Goal: Navigation & Orientation: Go to known website

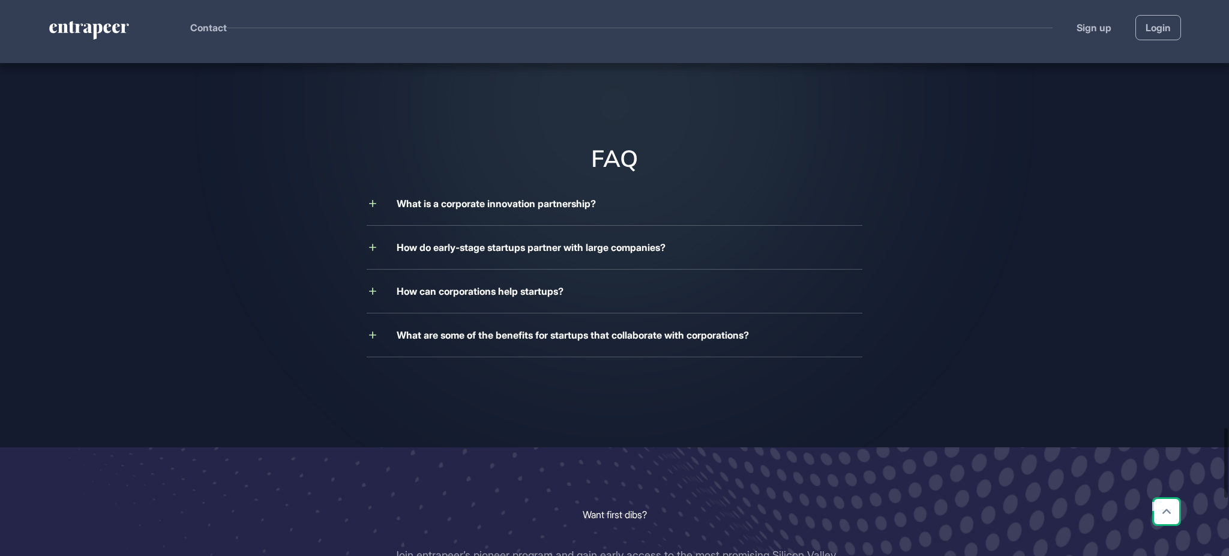
scroll to position [3865, 0]
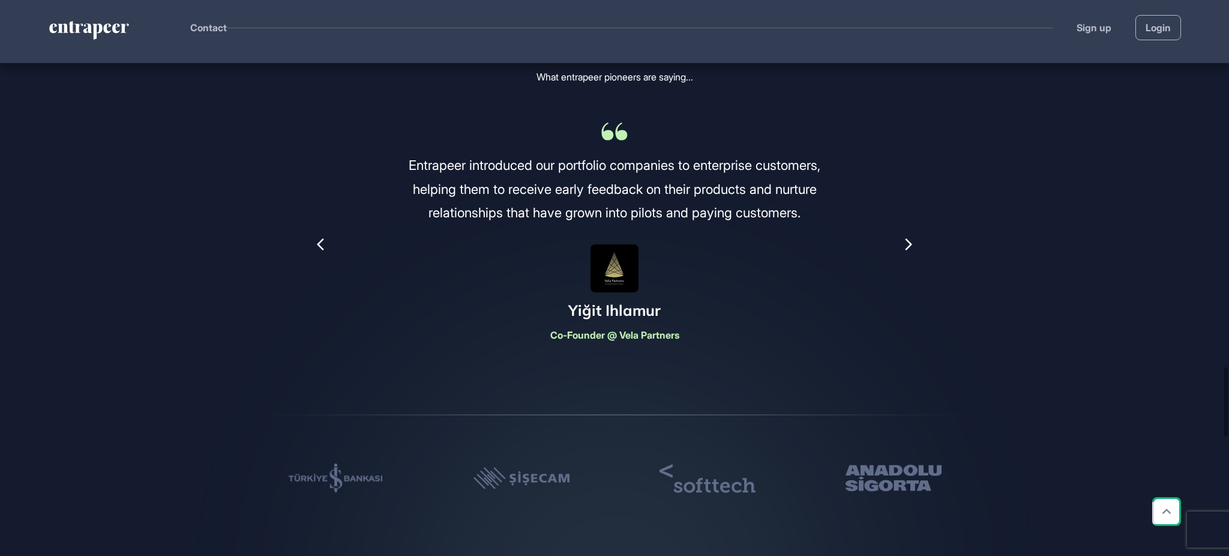
scroll to position [3865, 0]
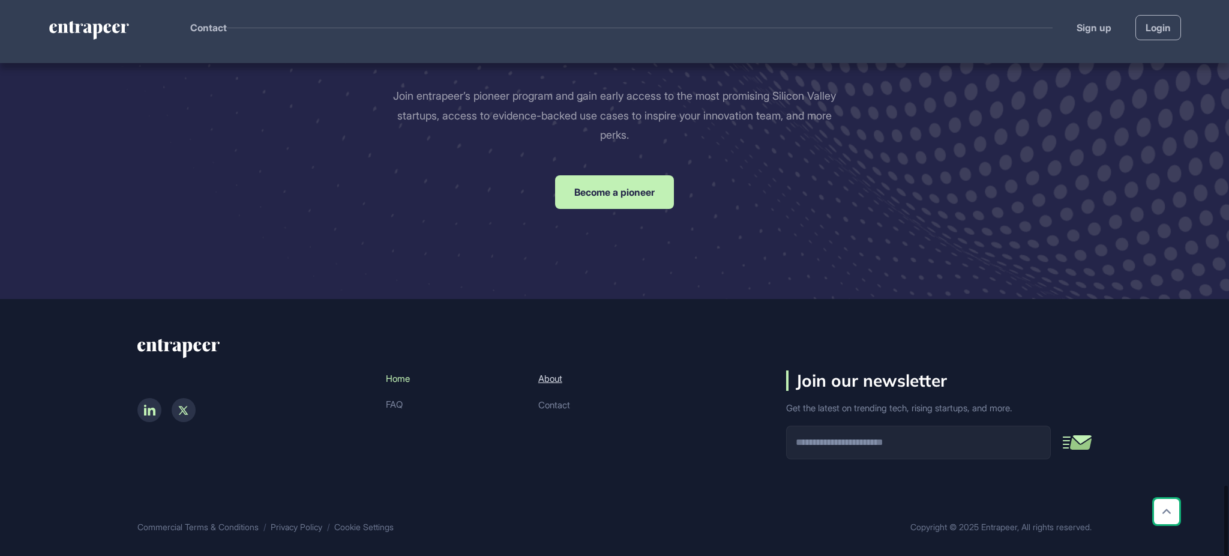
click at [548, 370] on link "About" at bounding box center [652, 378] width 229 height 16
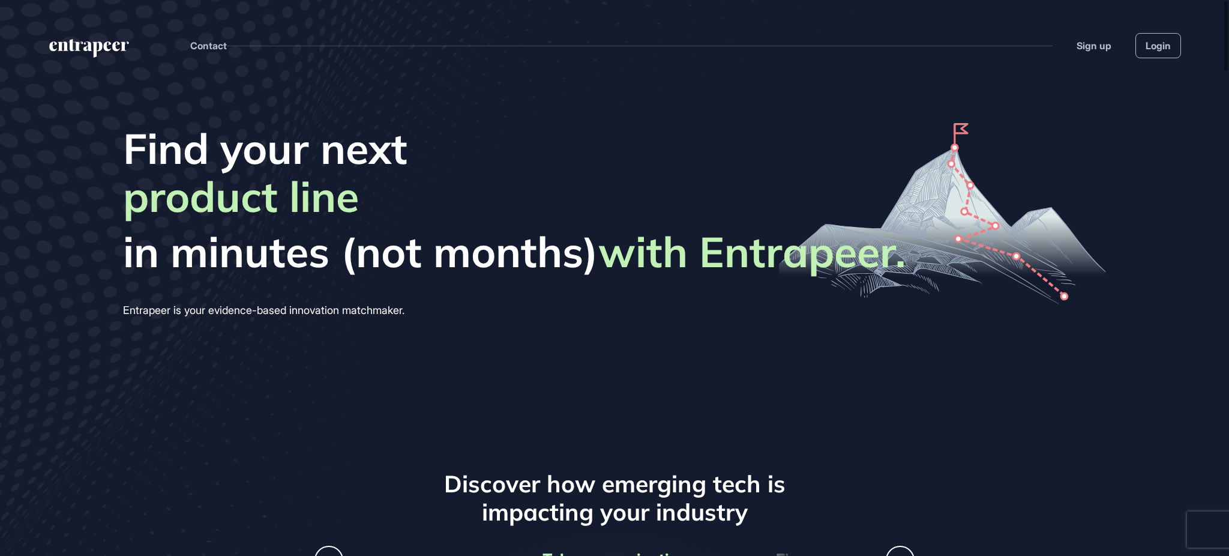
click at [106, 46] on icon "entrapeer-logo" at bounding box center [84, 46] width 71 height 10
click at [81, 44] on icon "entrapeer-logo" at bounding box center [89, 48] width 82 height 19
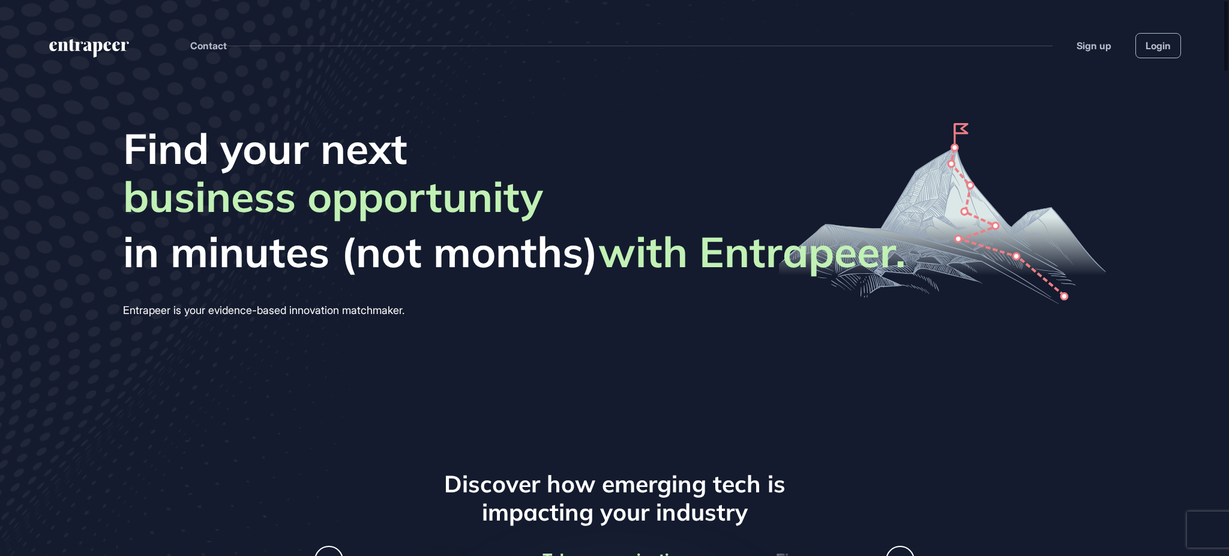
click at [101, 30] on header "Contact Sign up Login" at bounding box center [614, 33] width 1229 height 67
click at [99, 37] on header "Contact Sign up Login" at bounding box center [614, 33] width 1229 height 67
click at [96, 46] on icon "entrapeer-logo" at bounding box center [97, 49] width 10 height 16
